Goal: Transaction & Acquisition: Purchase product/service

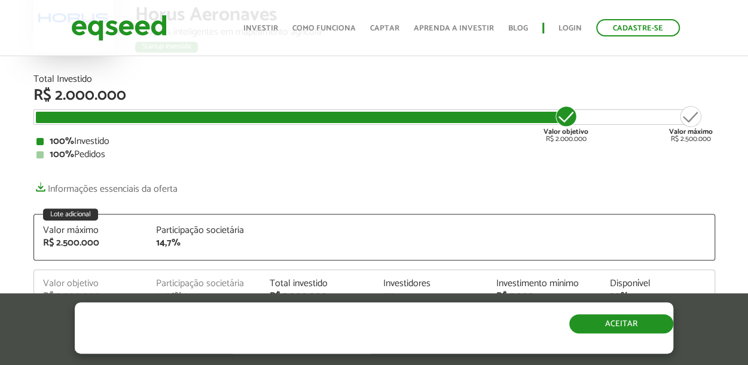
click at [620, 317] on button "Aceitar" at bounding box center [621, 323] width 104 height 19
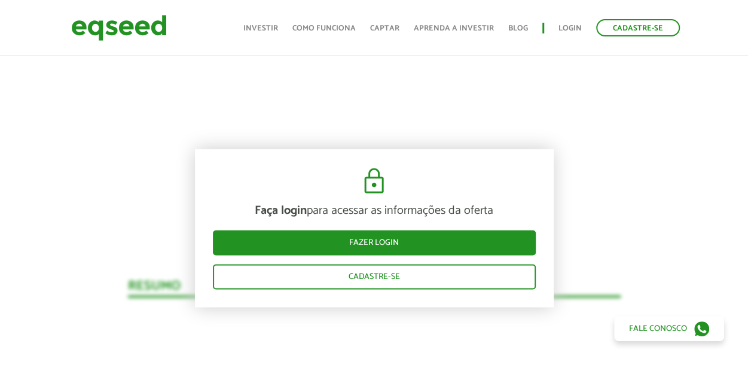
scroll to position [839, 0]
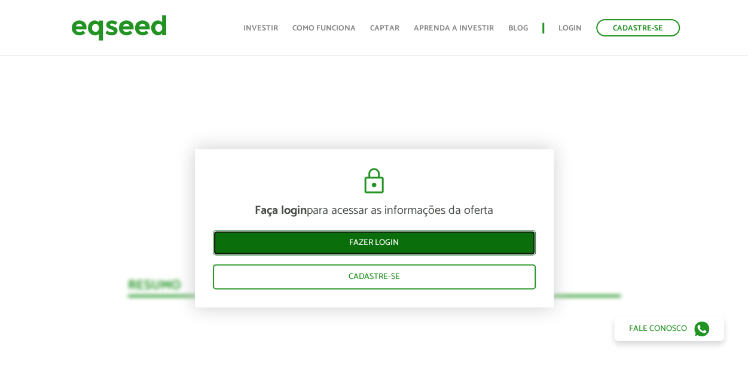
click at [440, 236] on link "Fazer login" at bounding box center [374, 243] width 323 height 25
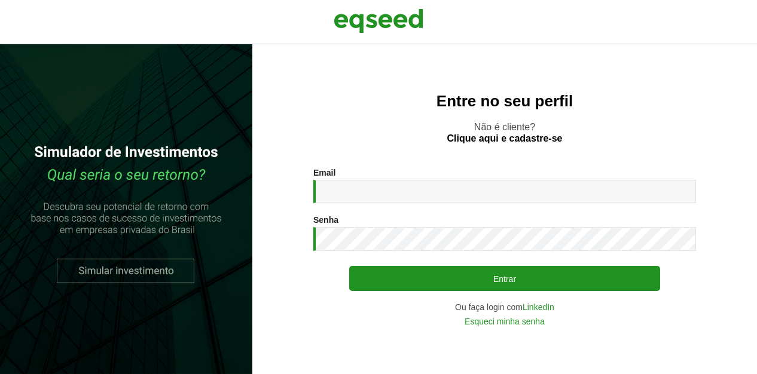
click at [452, 176] on div "Email * Digite seu endereço de e-mail." at bounding box center [504, 185] width 382 height 35
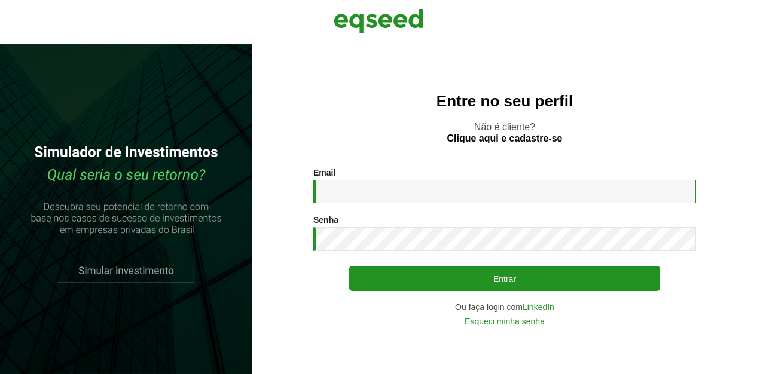
click at [451, 184] on input "Email *" at bounding box center [504, 191] width 382 height 23
type input "**********"
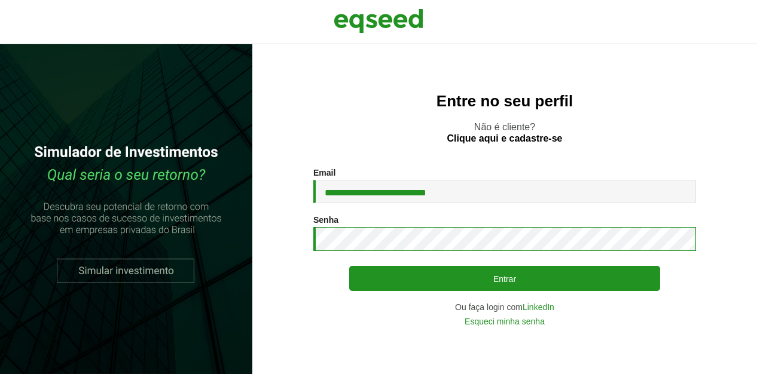
click at [349, 266] on button "Entrar" at bounding box center [504, 278] width 311 height 25
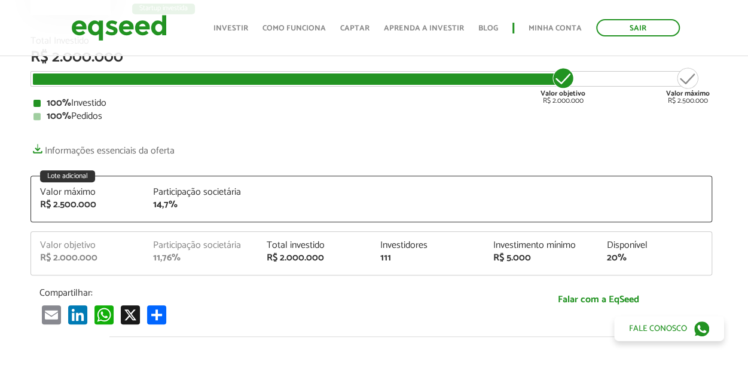
scroll to position [167, 3]
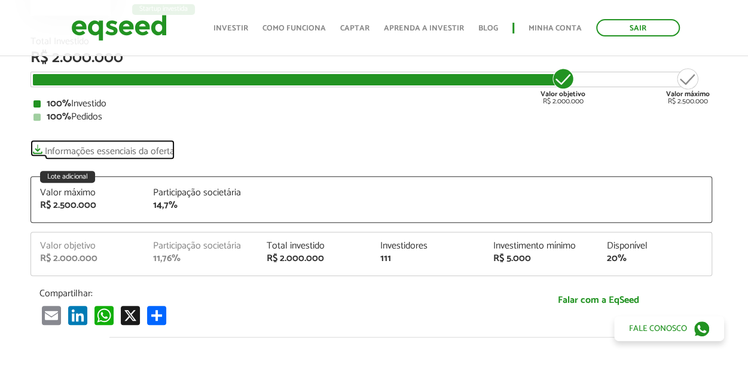
click at [148, 148] on link "Informações essenciais da oferta" at bounding box center [102, 148] width 144 height 17
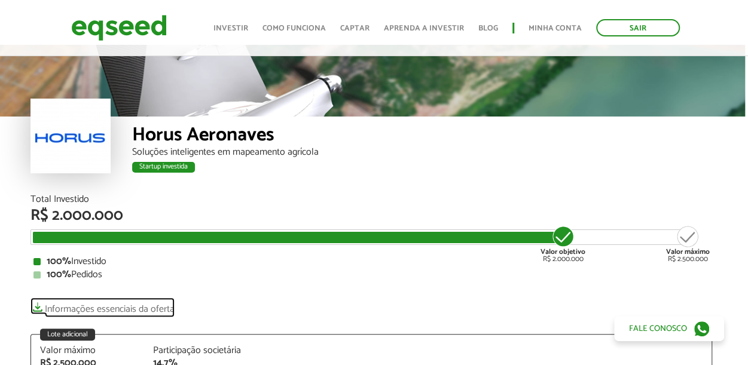
scroll to position [0, 3]
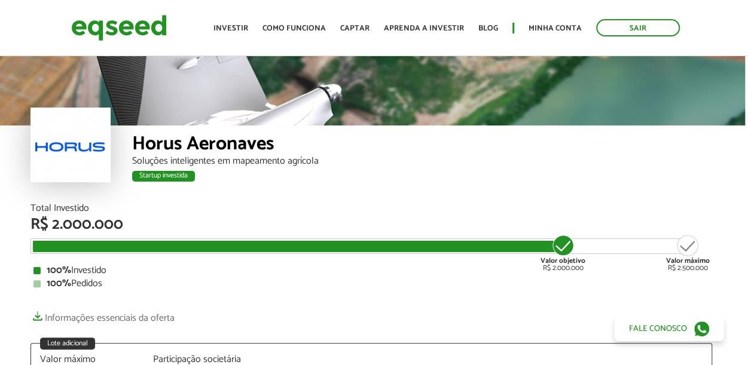
click at [73, 144] on div at bounding box center [70, 145] width 80 height 75
